Goal: Transaction & Acquisition: Download file/media

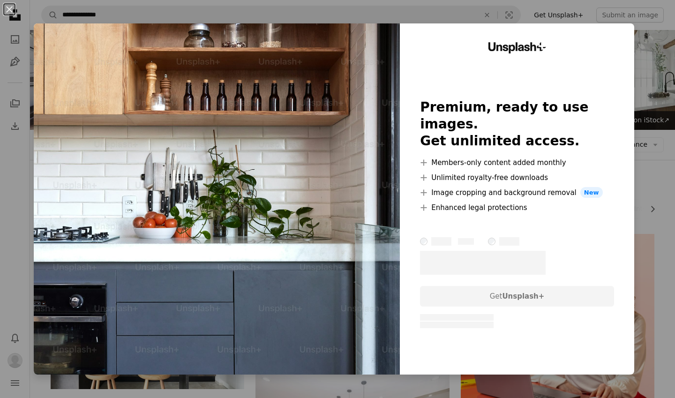
scroll to position [1307, 0]
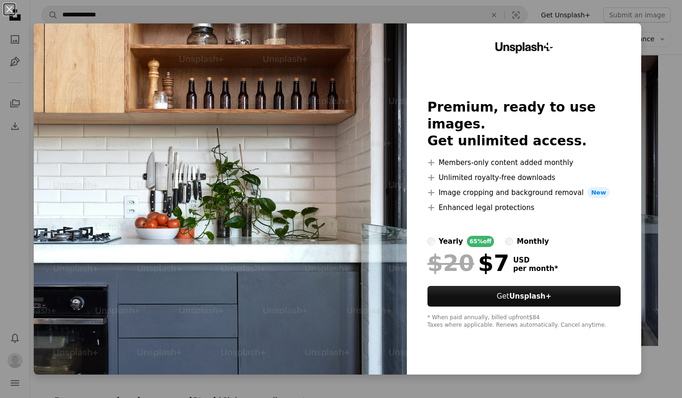
click at [654, 195] on div "An X shape Unsplash+ Premium, ready to use images. Get unlimited access. A plus…" at bounding box center [341, 199] width 682 height 398
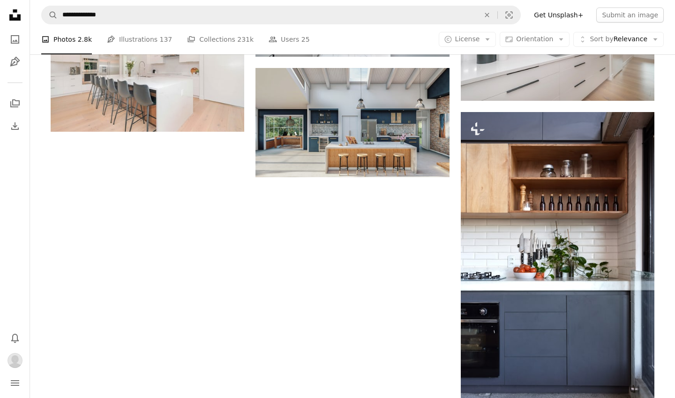
scroll to position [1195, 0]
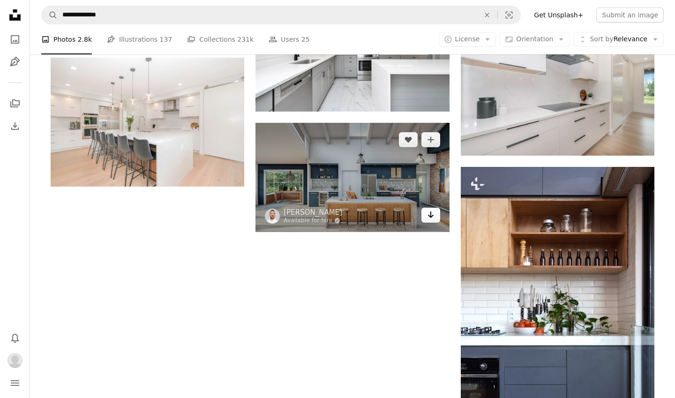
click at [430, 214] on icon "Arrow pointing down" at bounding box center [430, 214] width 7 height 11
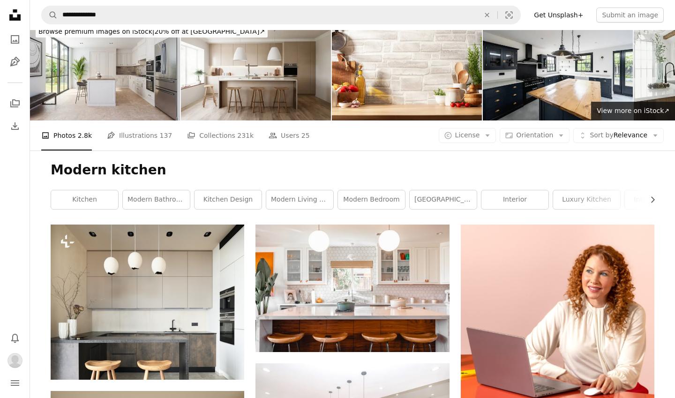
scroll to position [0, 0]
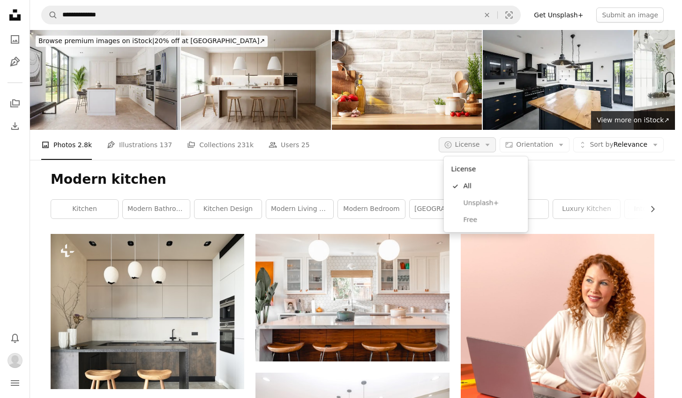
click at [490, 146] on icon "button" at bounding box center [488, 145] width 4 height 2
click at [474, 217] on span "Free" at bounding box center [491, 219] width 57 height 9
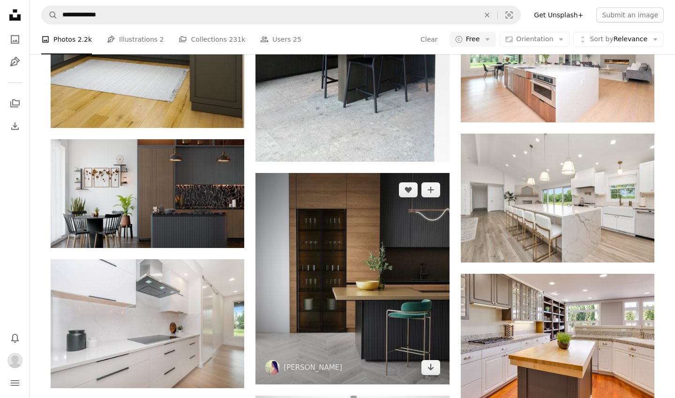
scroll to position [506, 0]
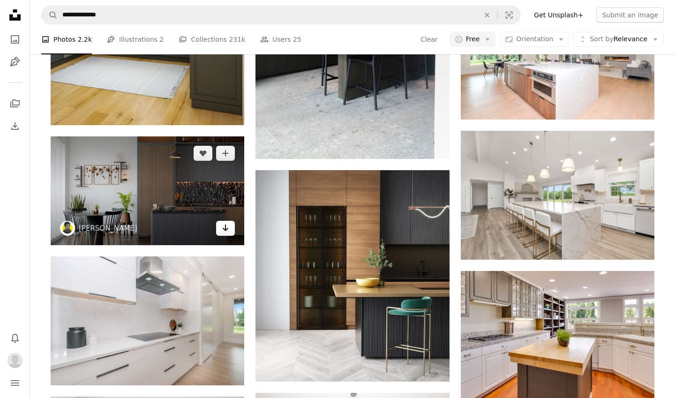
click at [227, 230] on icon "Arrow pointing down" at bounding box center [225, 227] width 7 height 11
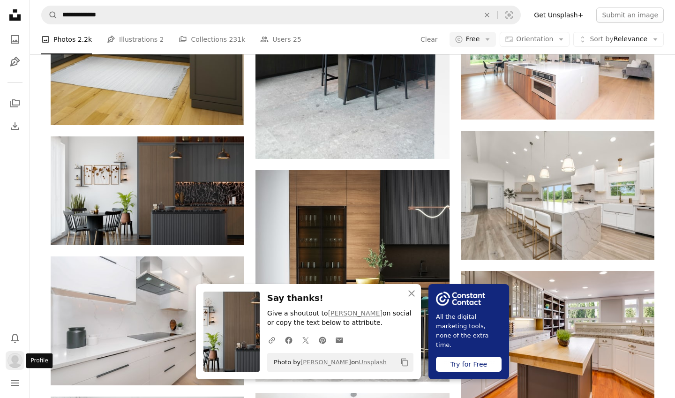
click at [13, 359] on img "Profile" at bounding box center [14, 360] width 15 height 15
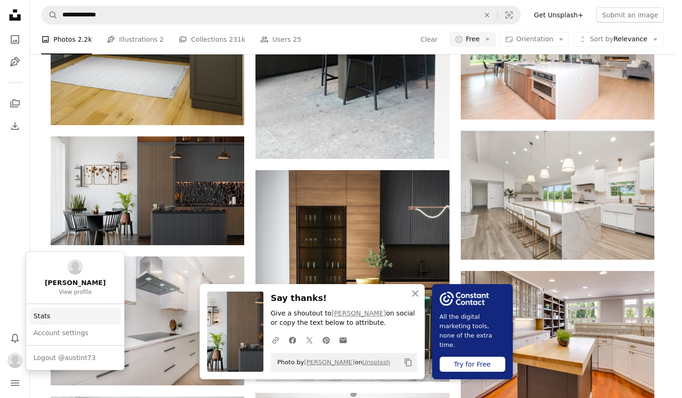
click at [37, 316] on link "Stats" at bounding box center [75, 315] width 91 height 17
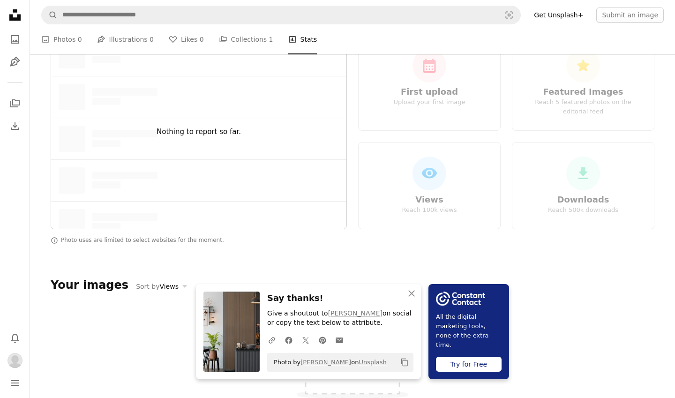
click at [233, 54] on link "A stack of folders Collections 1" at bounding box center [246, 39] width 54 height 30
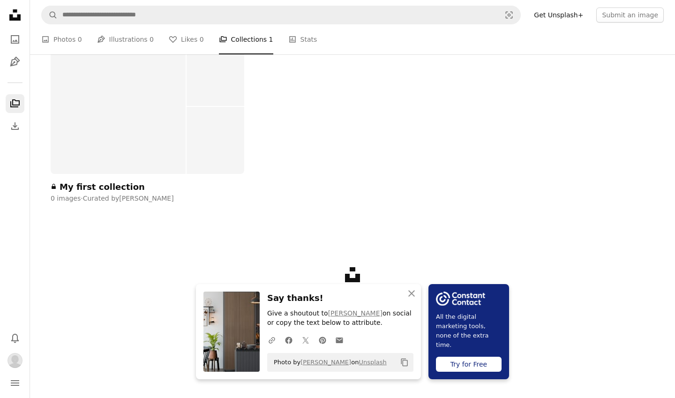
scroll to position [125, 0]
click at [413, 292] on icon "button" at bounding box center [411, 293] width 7 height 7
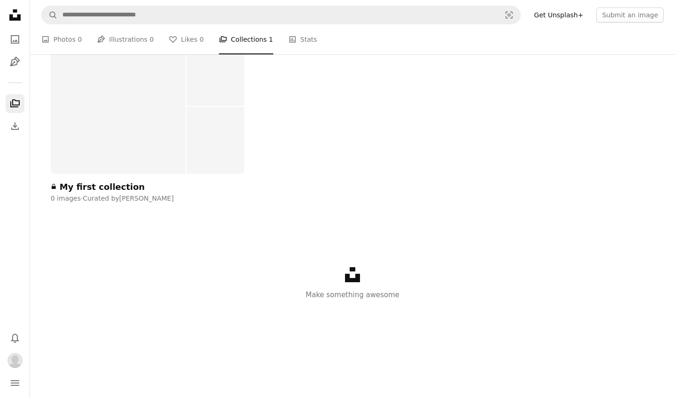
scroll to position [0, 0]
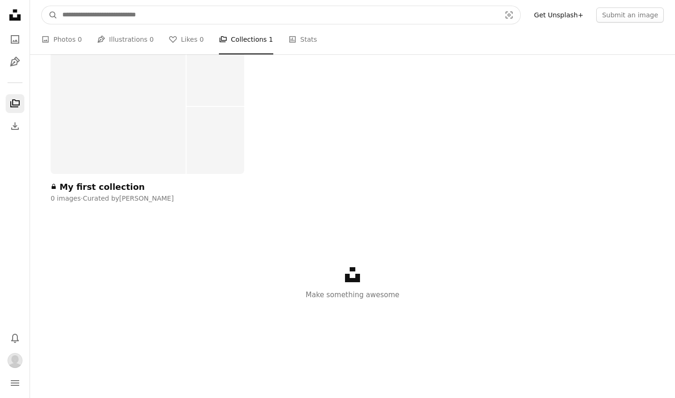
click at [91, 14] on input "Find visuals sitewide" at bounding box center [278, 15] width 440 height 18
type input "**********"
click button "A magnifying glass" at bounding box center [50, 15] width 16 height 18
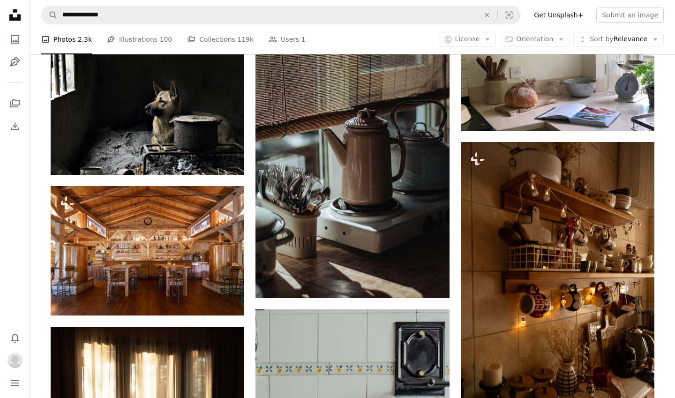
scroll to position [220, 0]
click at [487, 41] on icon "Arrow down" at bounding box center [487, 39] width 8 height 8
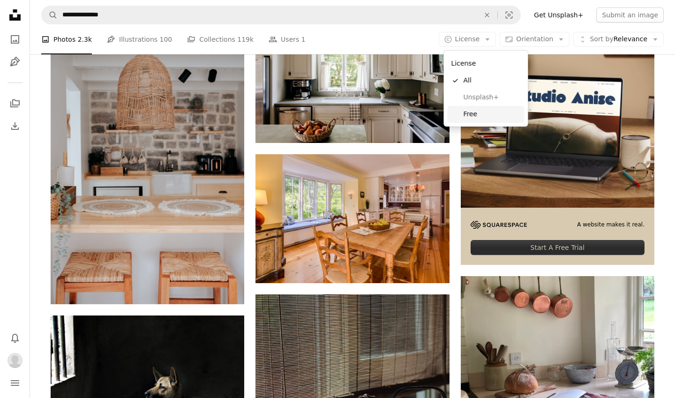
click at [476, 114] on span "Free" at bounding box center [491, 114] width 57 height 9
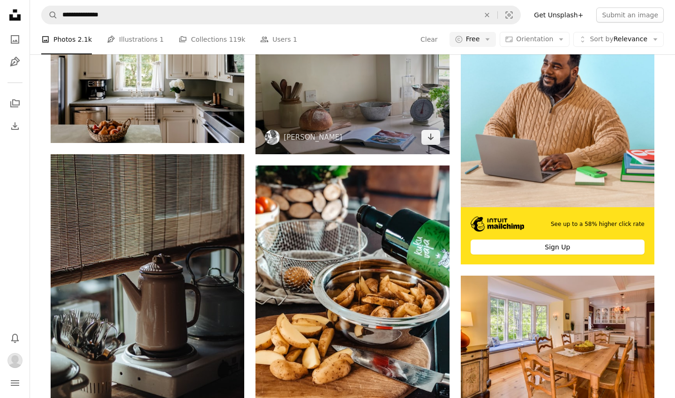
scroll to position [176, 0]
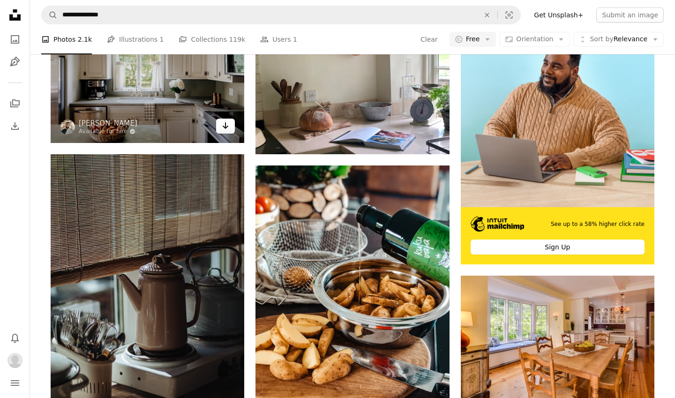
click at [226, 131] on icon "Arrow pointing down" at bounding box center [225, 125] width 7 height 11
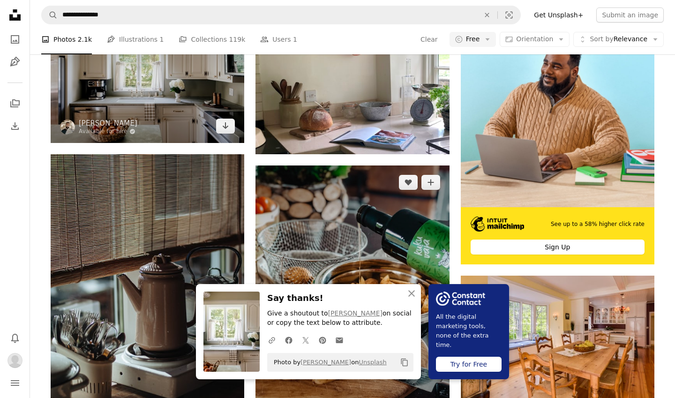
scroll to position [266, 0]
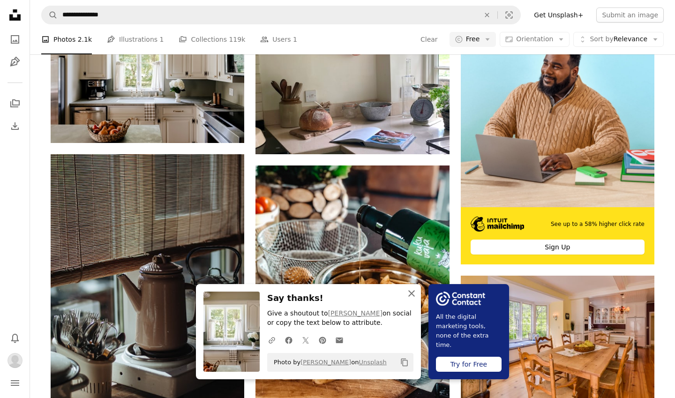
click at [410, 292] on icon "An X shape" at bounding box center [411, 293] width 11 height 11
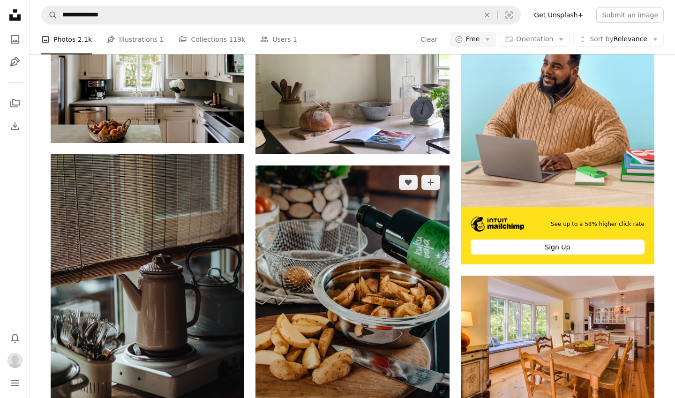
scroll to position [401, 0]
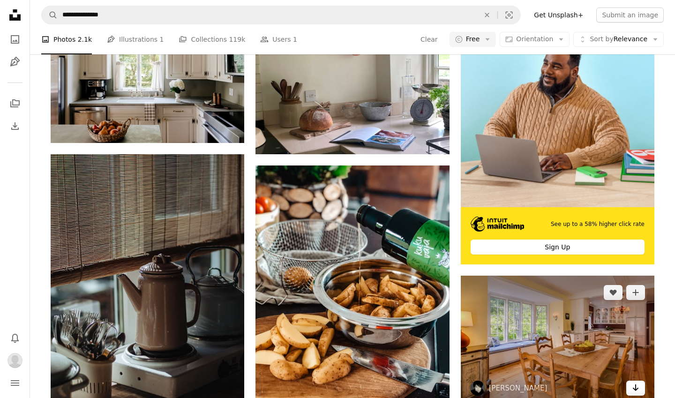
click at [638, 382] on icon "Arrow pointing down" at bounding box center [635, 387] width 7 height 11
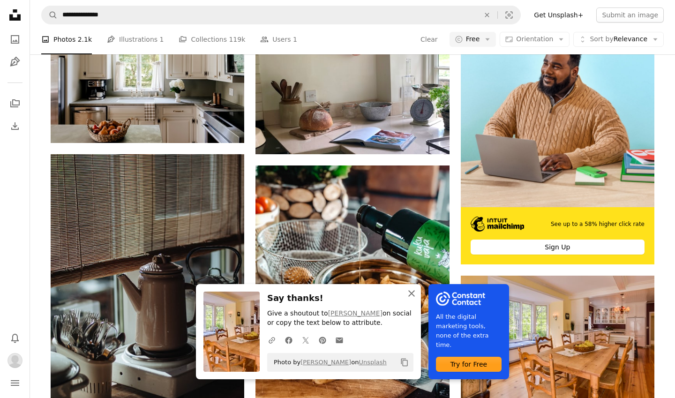
click at [411, 293] on icon "button" at bounding box center [411, 293] width 7 height 7
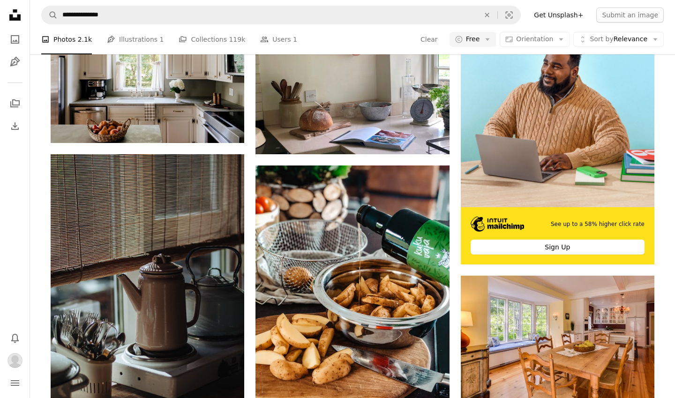
scroll to position [1027, 0]
click at [14, 129] on icon "Download History" at bounding box center [14, 125] width 7 height 7
